Goal: Task Accomplishment & Management: Manage account settings

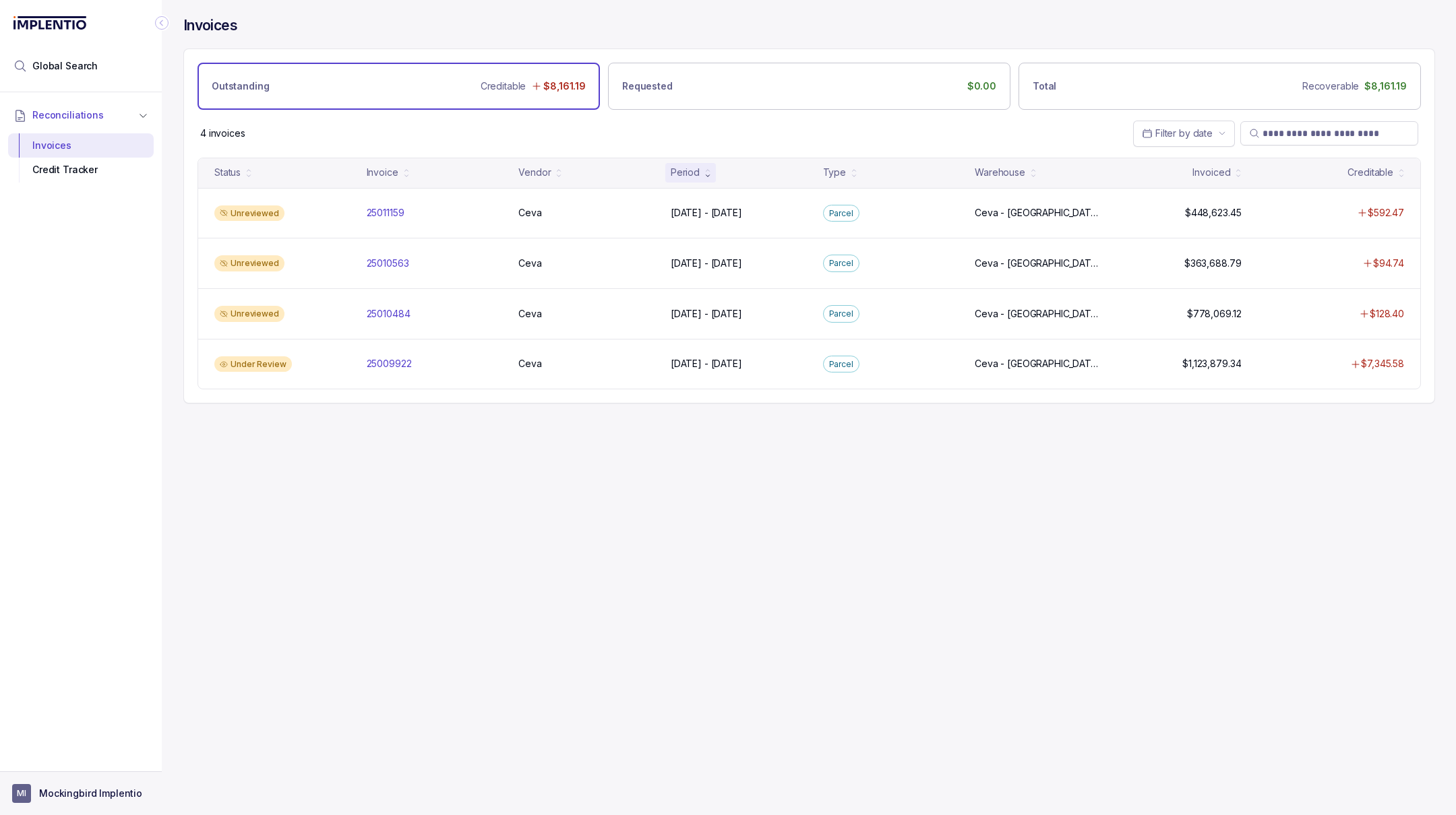
click at [91, 805] on aside "MI Mockingbird Implentio" at bounding box center [81, 793] width 162 height 44
click at [72, 793] on p "Mockingbird Implentio" at bounding box center [91, 794] width 103 height 14
click at [64, 761] on p "Logout" at bounding box center [89, 764] width 112 height 14
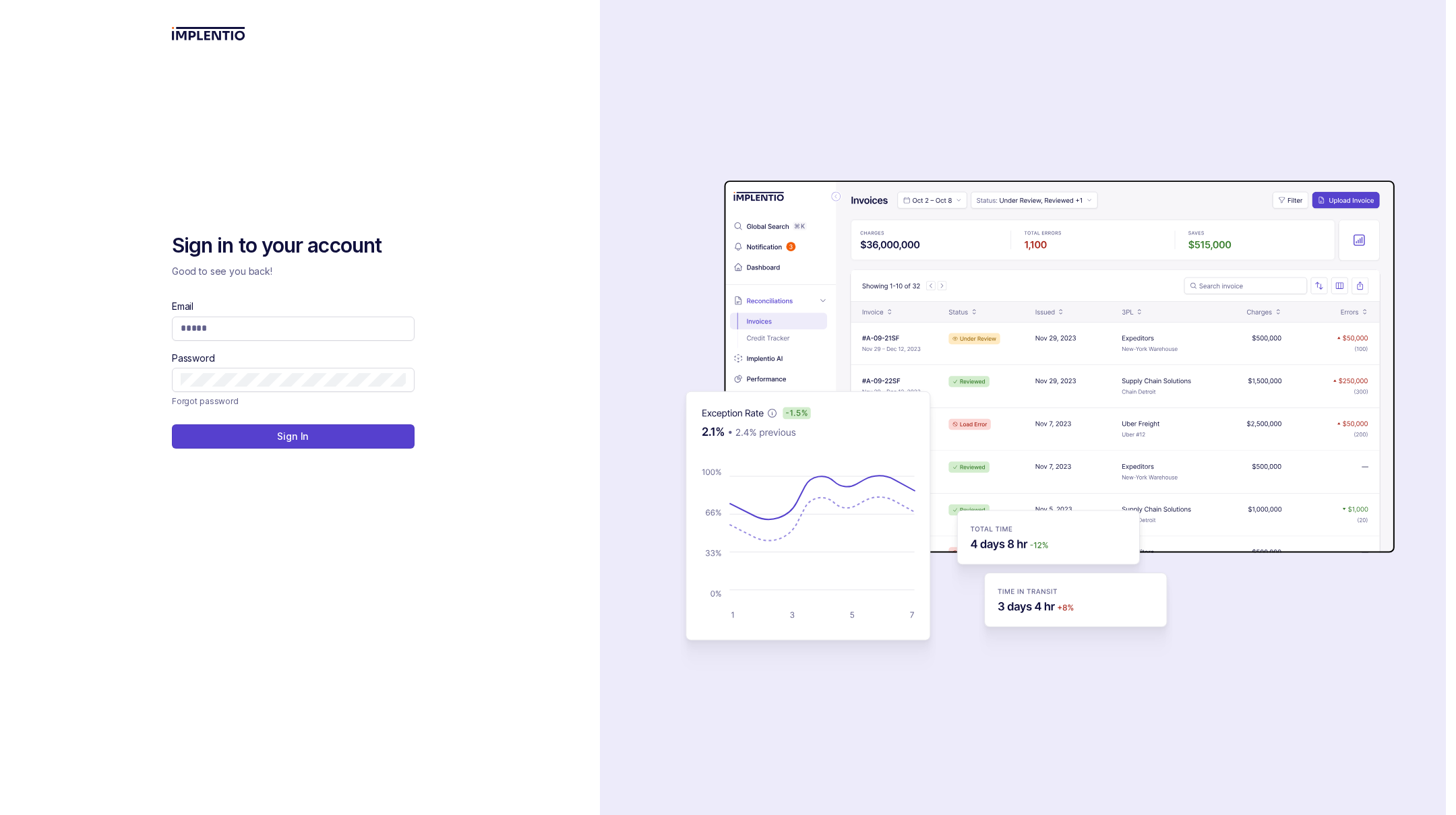
click at [259, 365] on div "Password" at bounding box center [292, 372] width 242 height 41
click at [265, 334] on input "Email" at bounding box center [292, 328] width 225 height 14
type input "**********"
